Goal: Navigation & Orientation: Find specific page/section

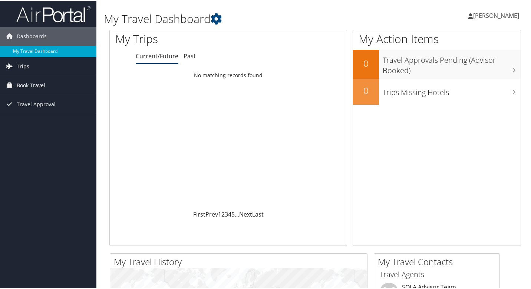
click at [29, 64] on link "Trips" at bounding box center [48, 65] width 97 height 19
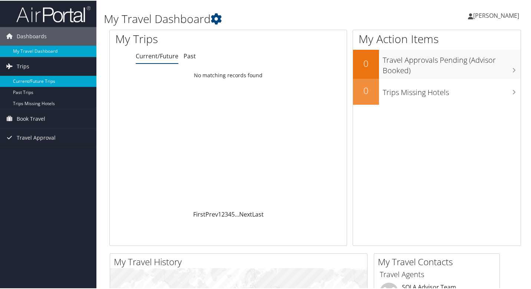
click at [33, 81] on link "Current/Future Trips" at bounding box center [48, 80] width 97 height 11
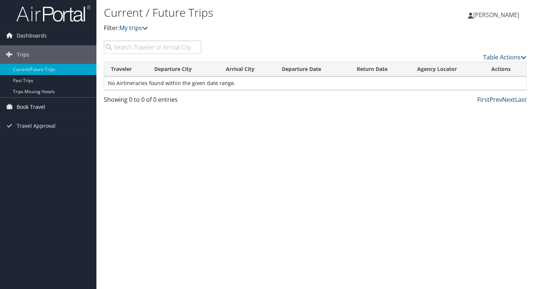
click at [29, 106] on span "Book Travel" at bounding box center [31, 107] width 29 height 19
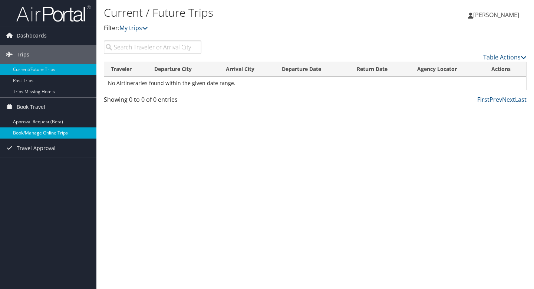
click at [37, 135] on link "Book/Manage Online Trips" at bounding box center [48, 132] width 97 height 11
